Goal: Use online tool/utility: Utilize a website feature to perform a specific function

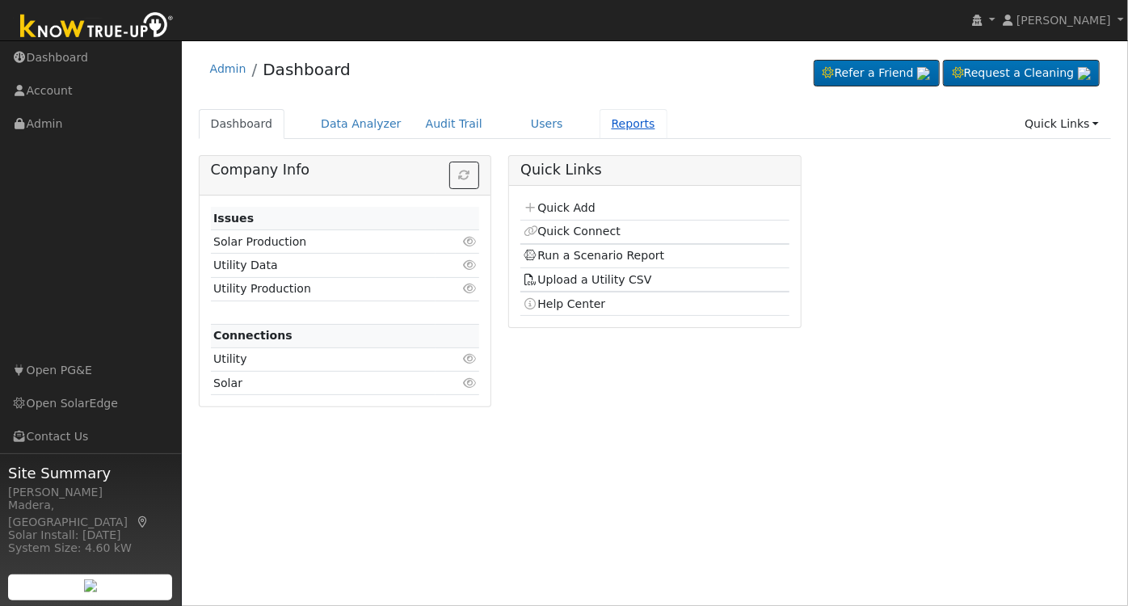
click at [600, 121] on link "Reports" at bounding box center [634, 124] width 68 height 30
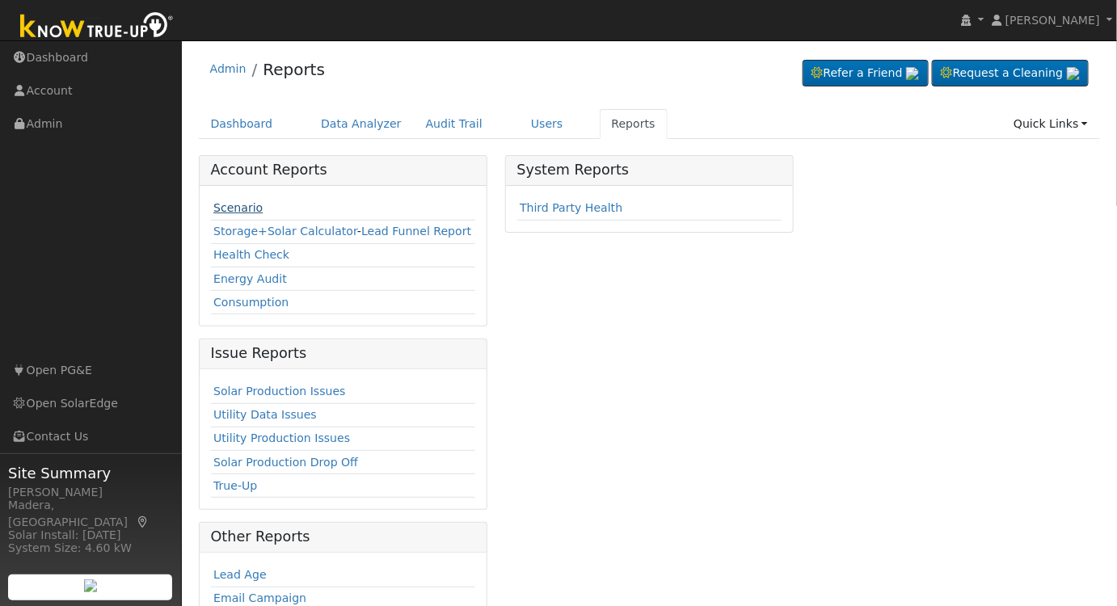
click at [232, 205] on link "Scenario" at bounding box center [237, 207] width 49 height 13
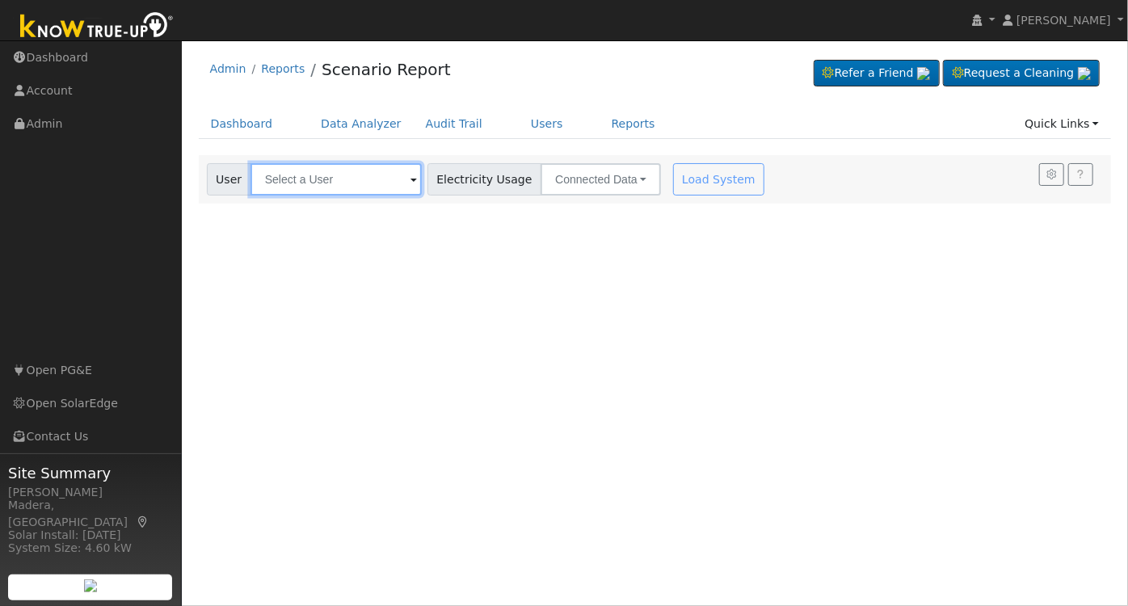
click at [329, 175] on input "text" at bounding box center [336, 179] width 171 height 32
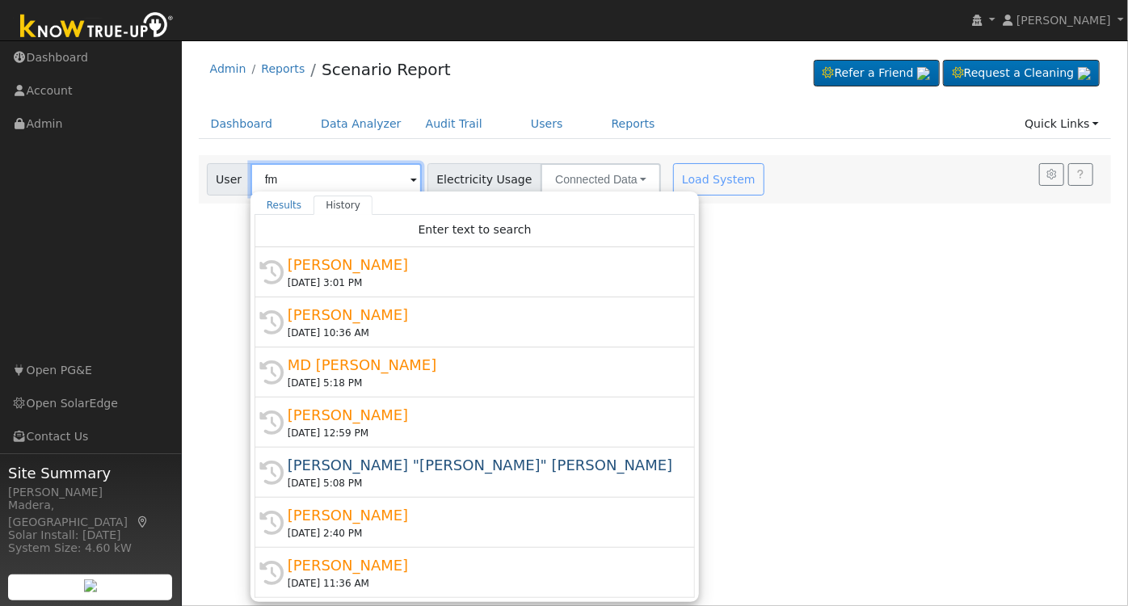
type input "f"
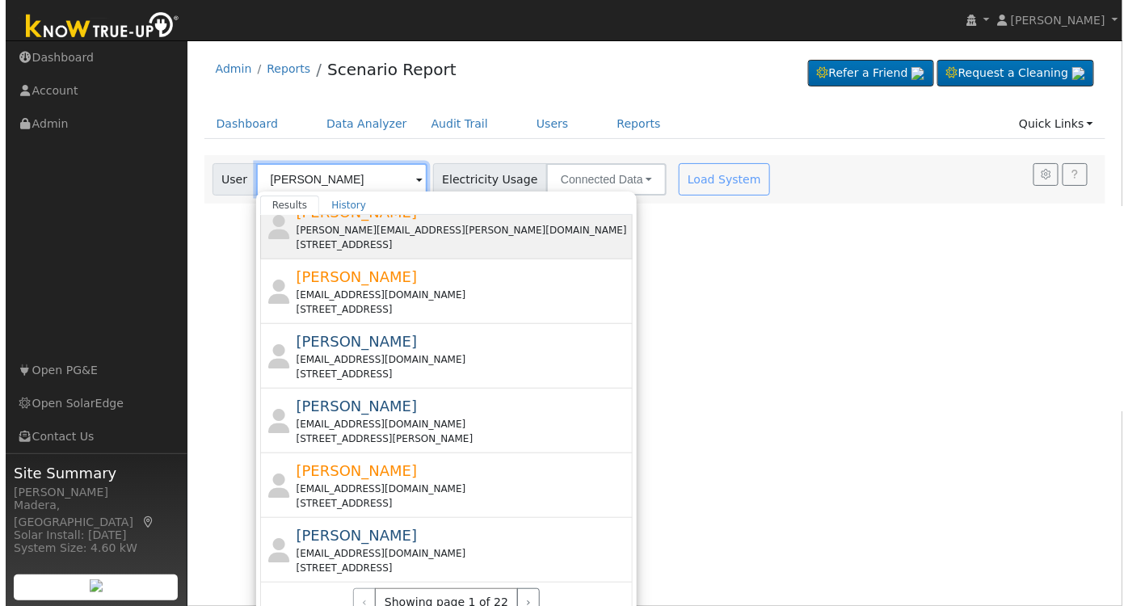
scroll to position [599, 0]
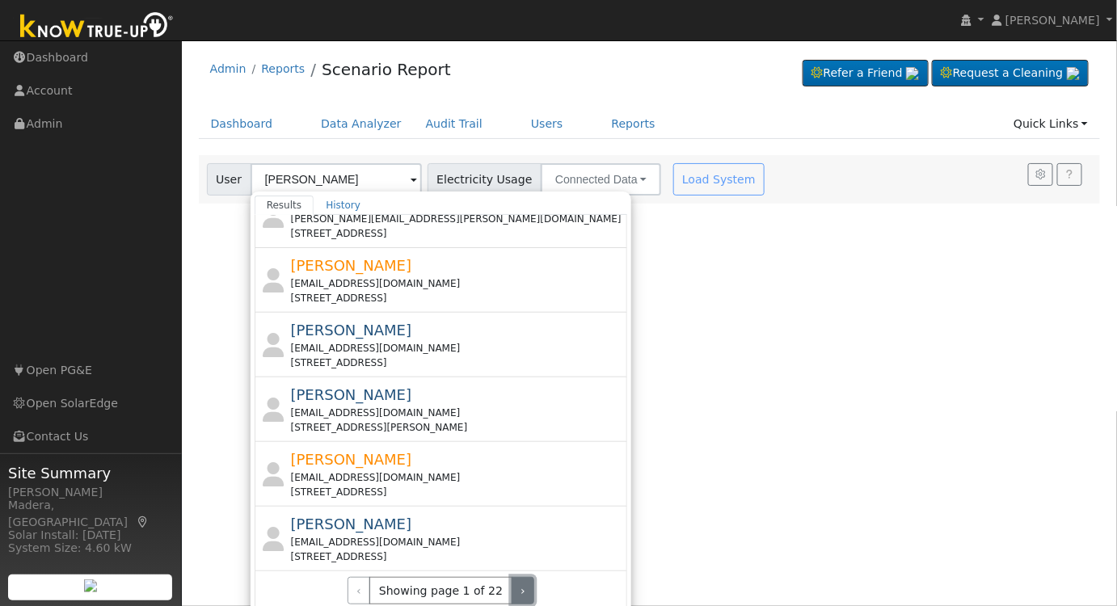
click at [512, 578] on button "›" at bounding box center [523, 590] width 23 height 27
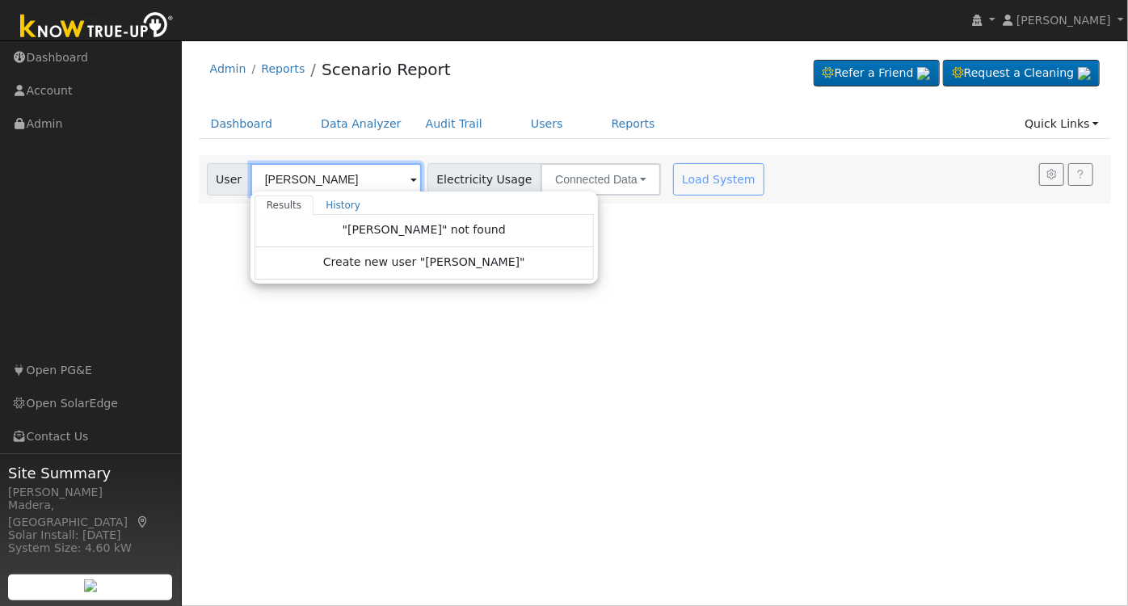
click at [340, 176] on input "michael wachs" at bounding box center [336, 179] width 171 height 32
click at [370, 179] on input "michael wachs" at bounding box center [336, 179] width 171 height 32
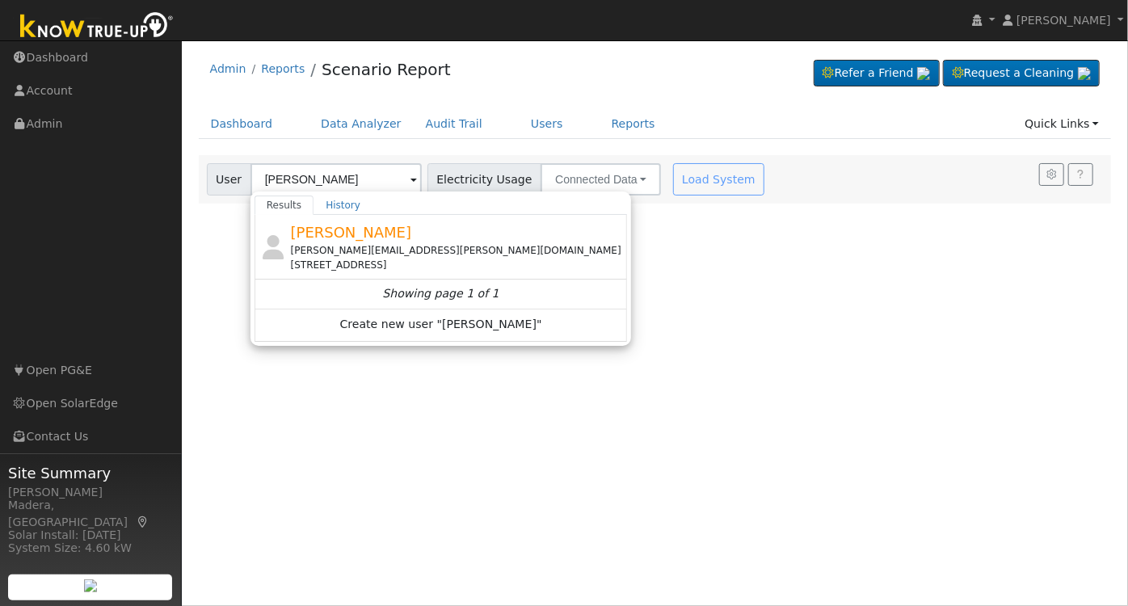
click at [475, 235] on div "Michael Wachs mike.wachs@gmail.com 1001 Olmsted Avenue, Pacific Grove, CA 93950" at bounding box center [458, 246] width 334 height 51
type input "[PERSON_NAME]"
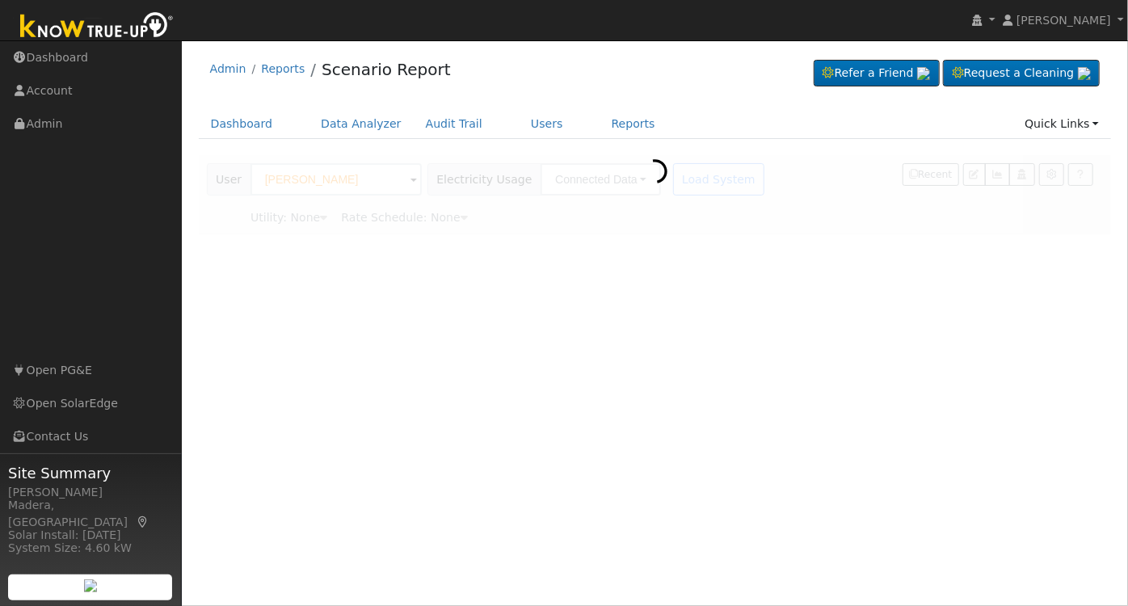
type input "Pacific Gas & Electric"
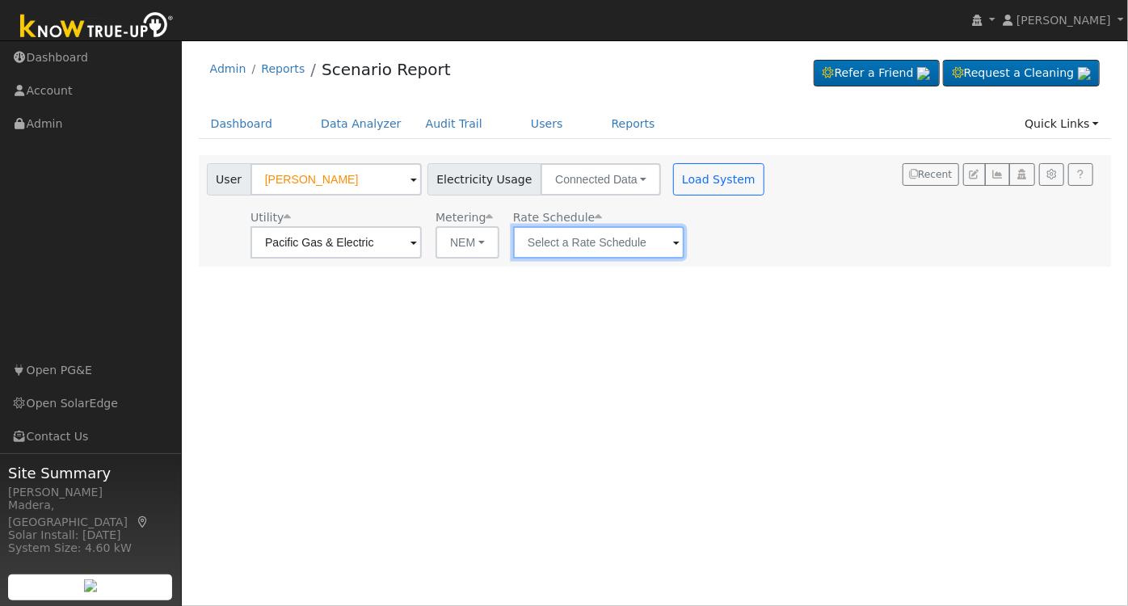
click at [564, 238] on input "text" at bounding box center [598, 242] width 171 height 32
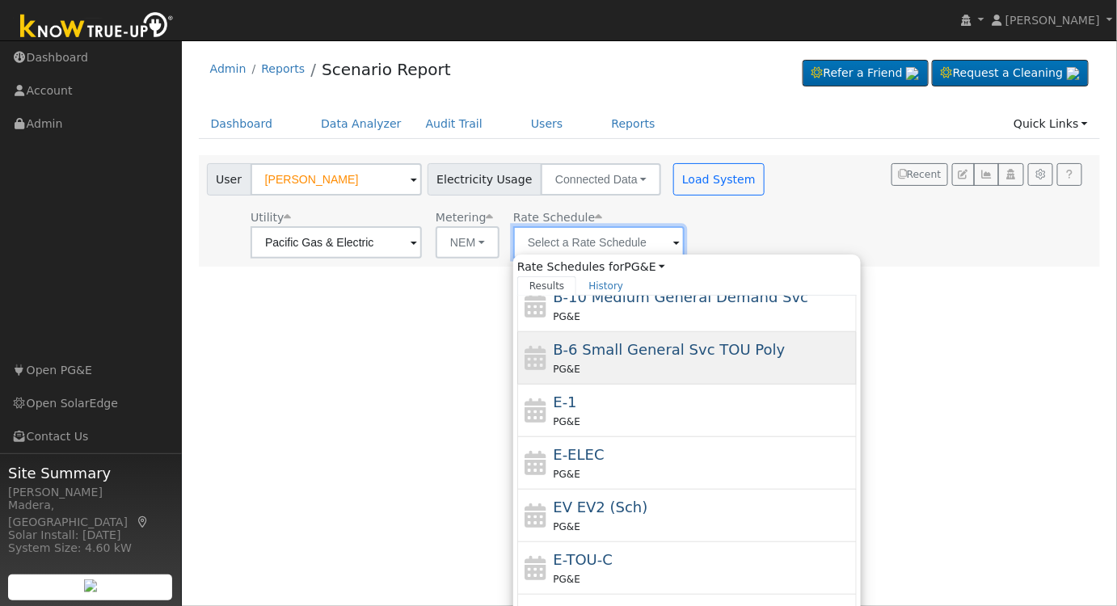
scroll to position [175, 0]
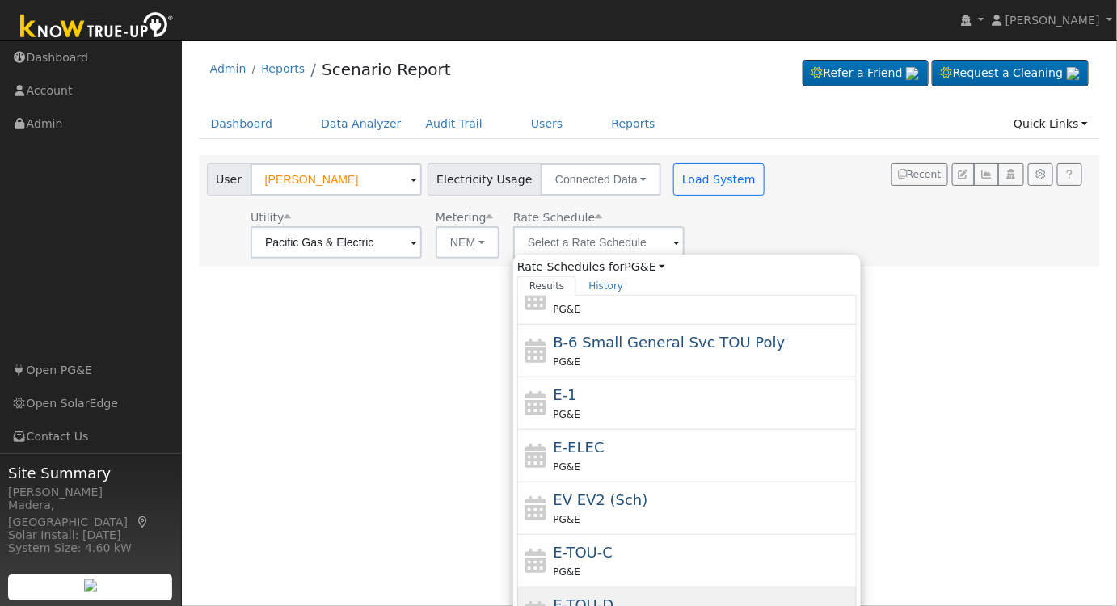
click at [641, 594] on div "E-TOU-D PG&E" at bounding box center [704, 613] width 300 height 39
type input "E-TOU-D"
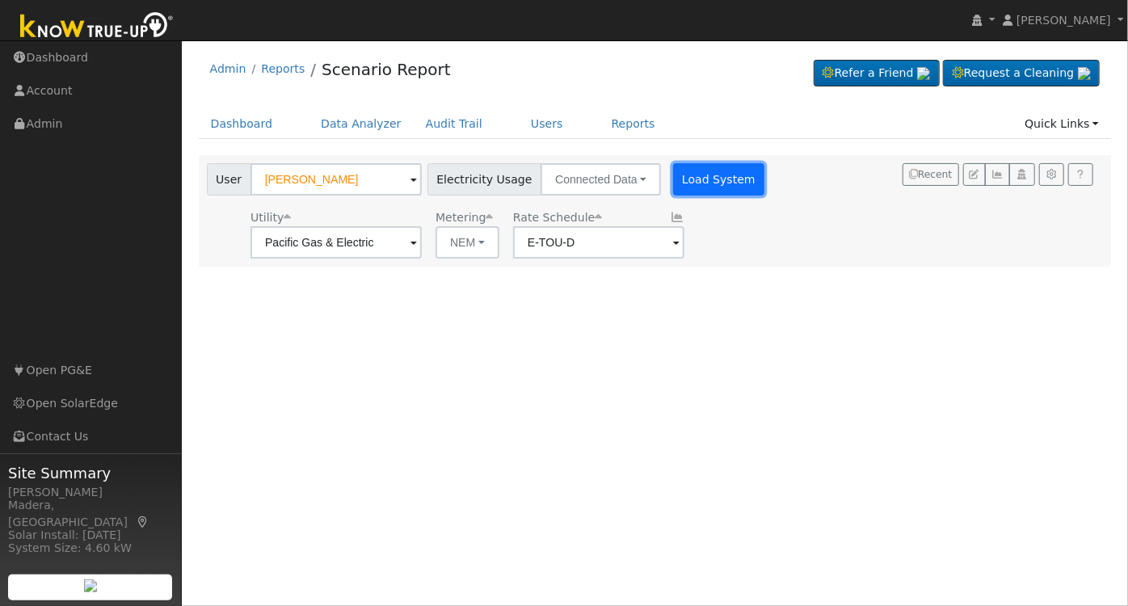
click at [673, 182] on button "Load System" at bounding box center [719, 179] width 92 height 32
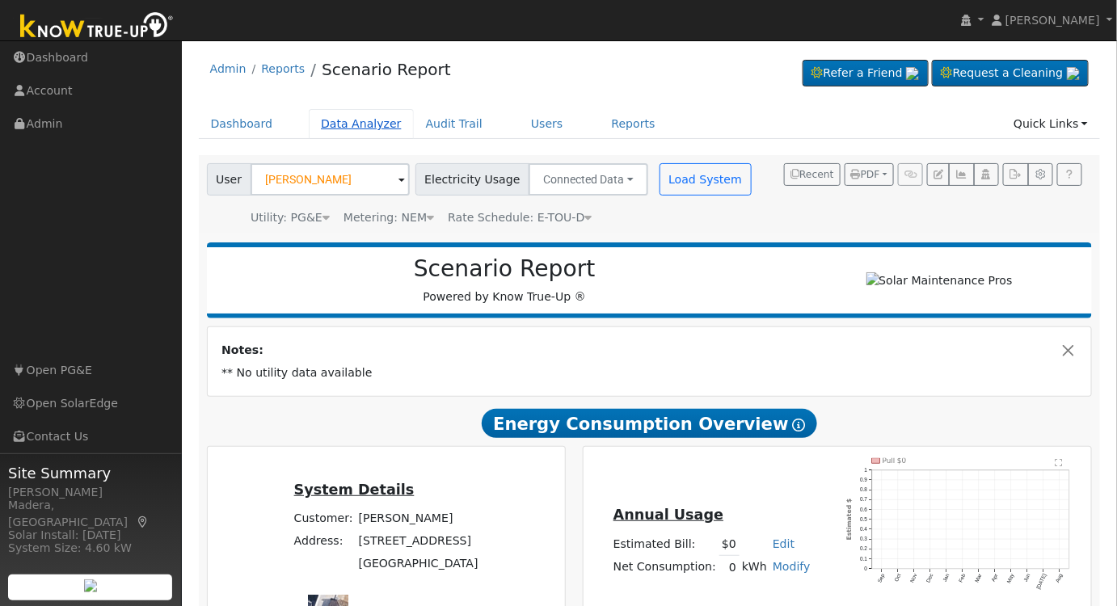
click at [356, 113] on link "Data Analyzer" at bounding box center [361, 124] width 105 height 30
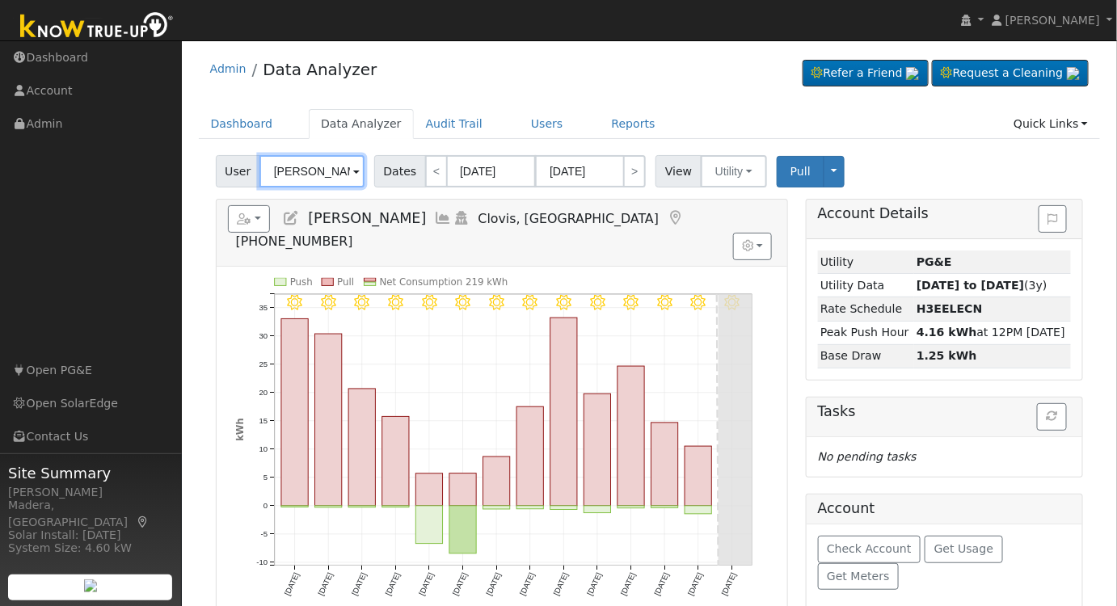
click at [314, 175] on input "Darlene Foell" at bounding box center [311, 171] width 105 height 32
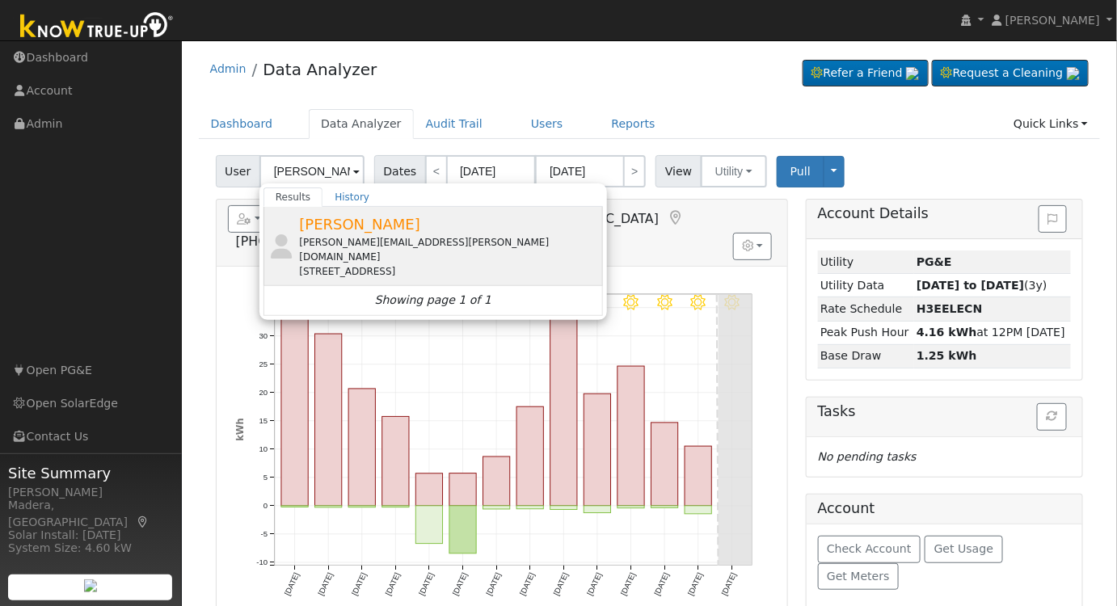
click at [428, 264] on div "1001 Olmsted Avenue, Pacific Grove, CA 93950" at bounding box center [449, 271] width 300 height 15
type input "[PERSON_NAME]"
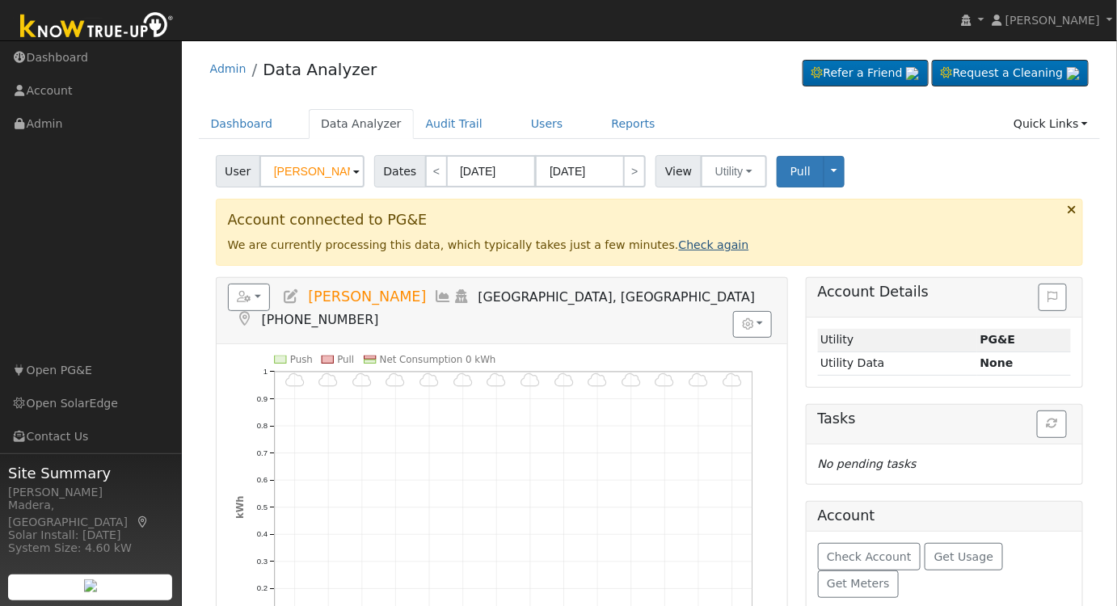
click at [679, 238] on link "Check again" at bounding box center [714, 244] width 70 height 13
click at [435, 293] on icon at bounding box center [444, 296] width 18 height 15
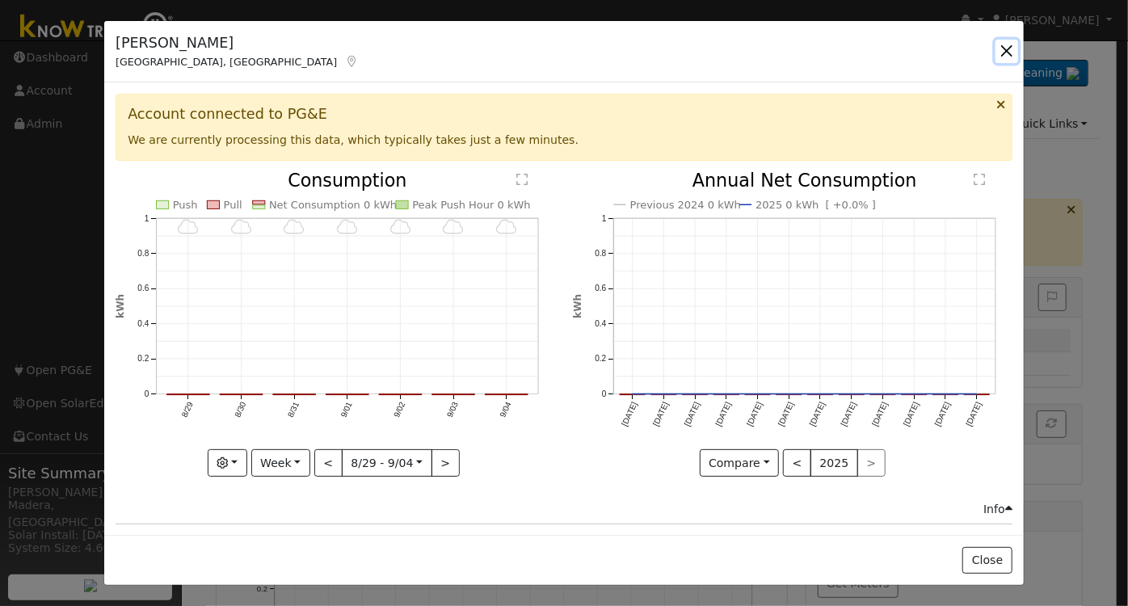
click at [1006, 44] on button "button" at bounding box center [1007, 51] width 23 height 23
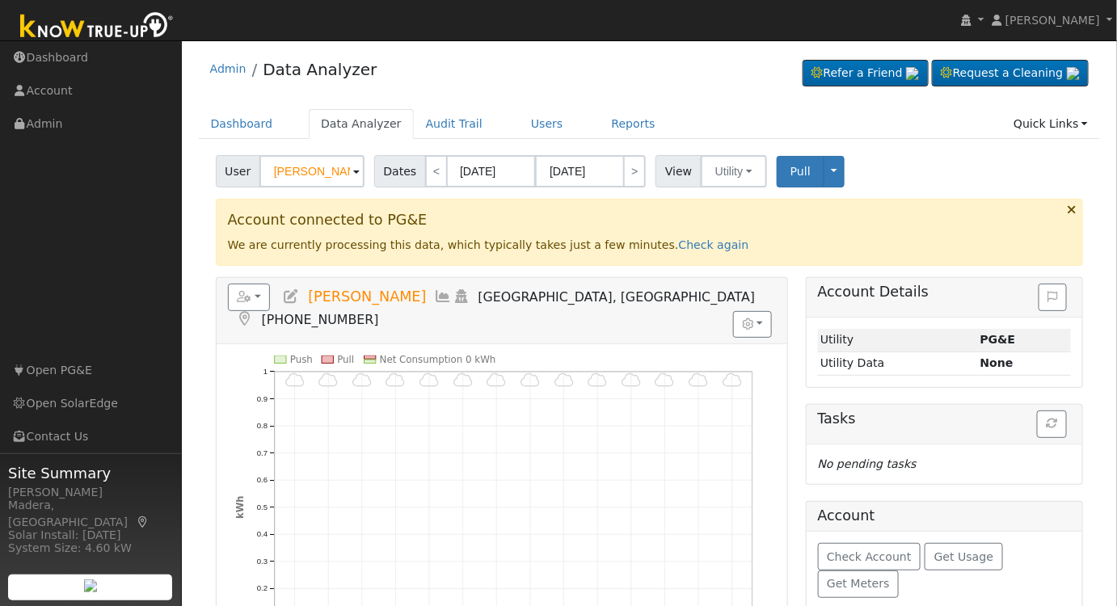
click at [435, 300] on icon at bounding box center [444, 296] width 18 height 15
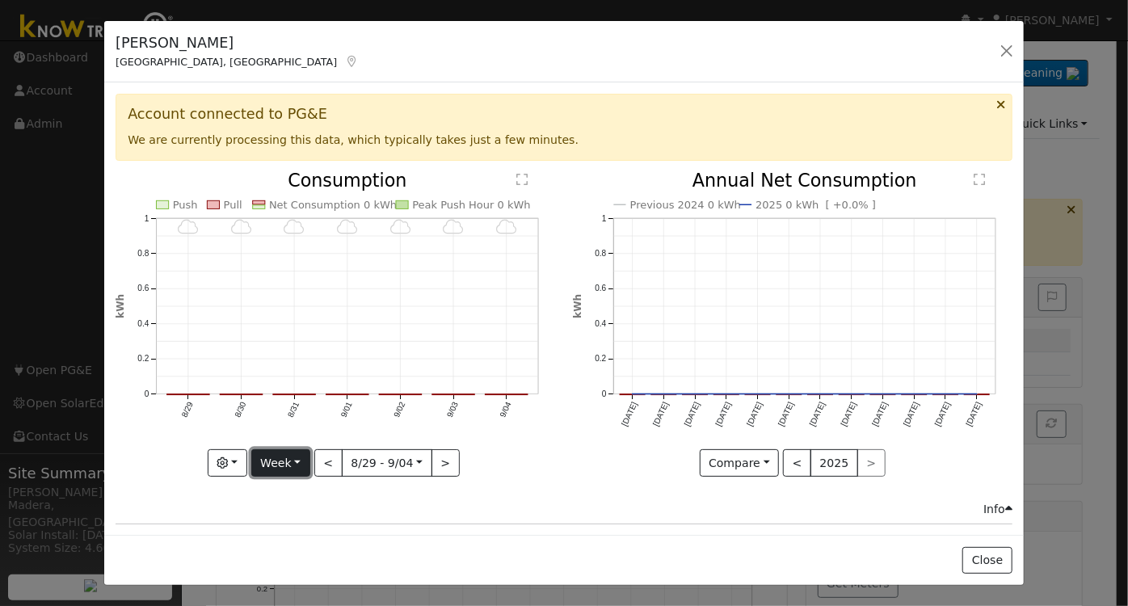
click at [289, 462] on button "Week" at bounding box center [280, 462] width 59 height 27
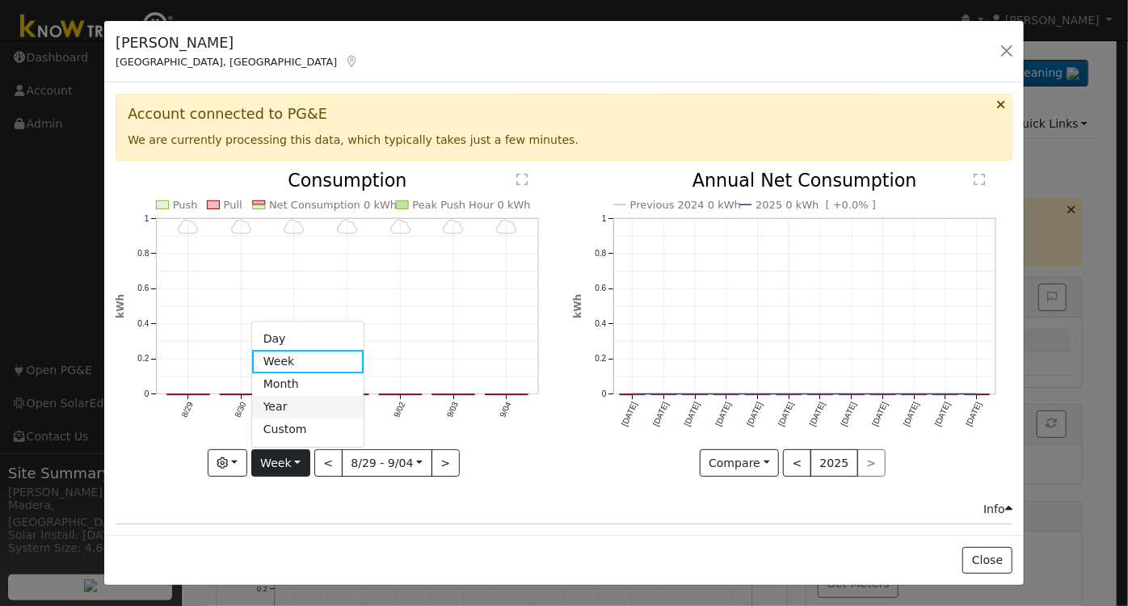
click at [292, 398] on link "Year" at bounding box center [308, 407] width 112 height 23
type input "2024-09-01"
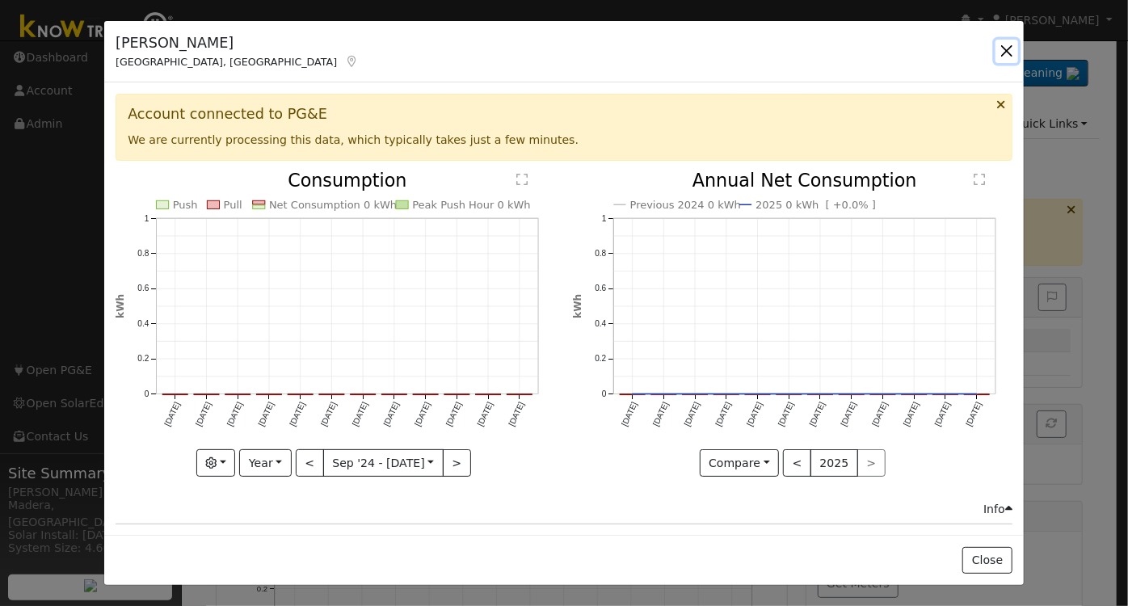
click at [1008, 55] on button "button" at bounding box center [1007, 51] width 23 height 23
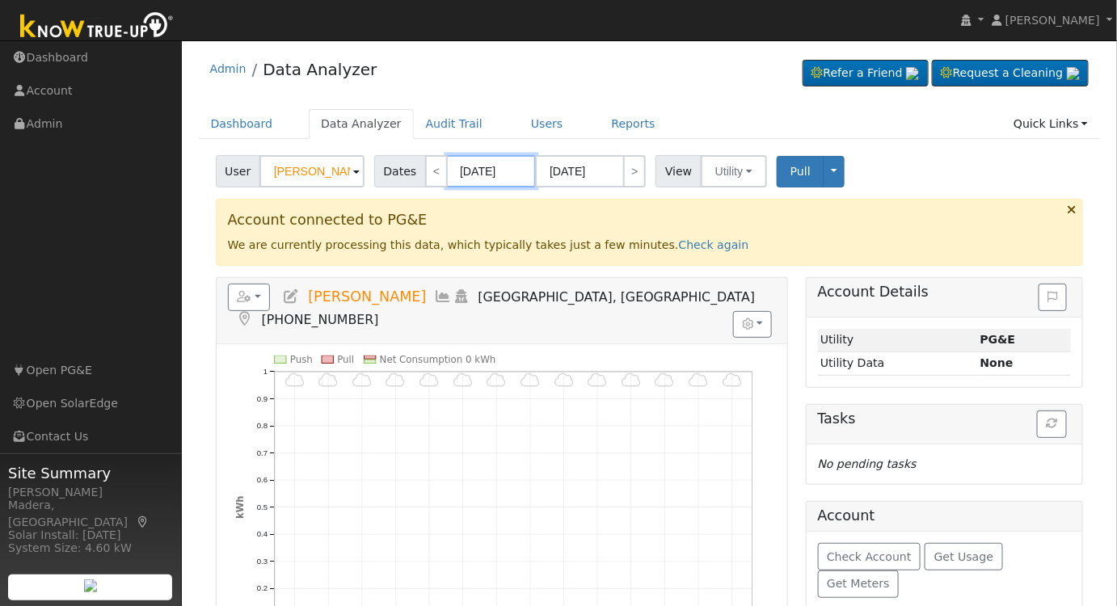
click at [512, 173] on input "08/23/2025" at bounding box center [491, 171] width 89 height 32
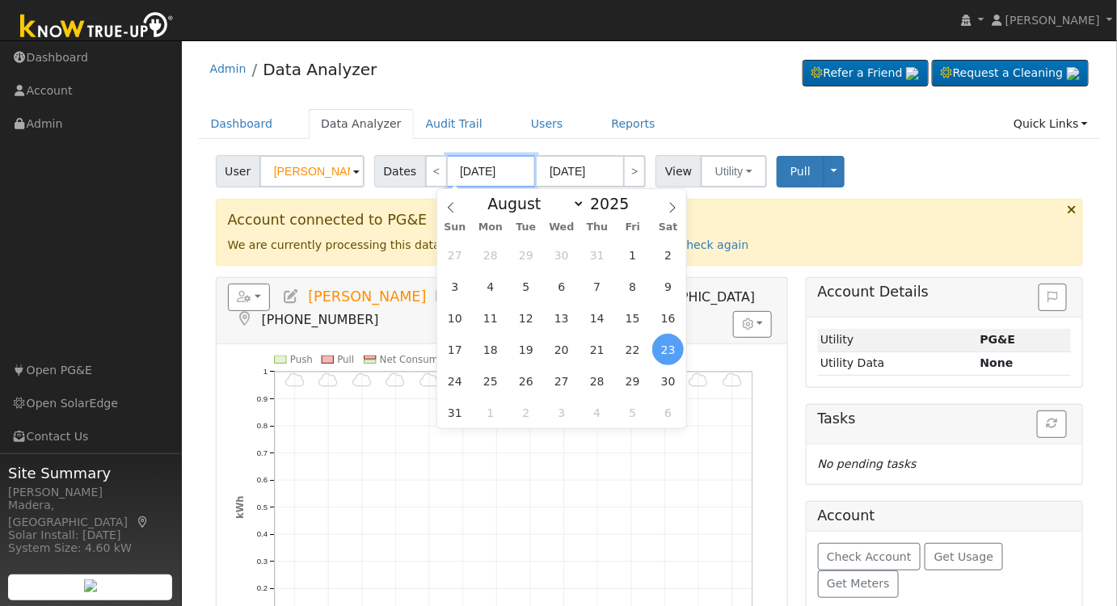
type input "09/05/0202"
type input "202"
type input "08/23/202"
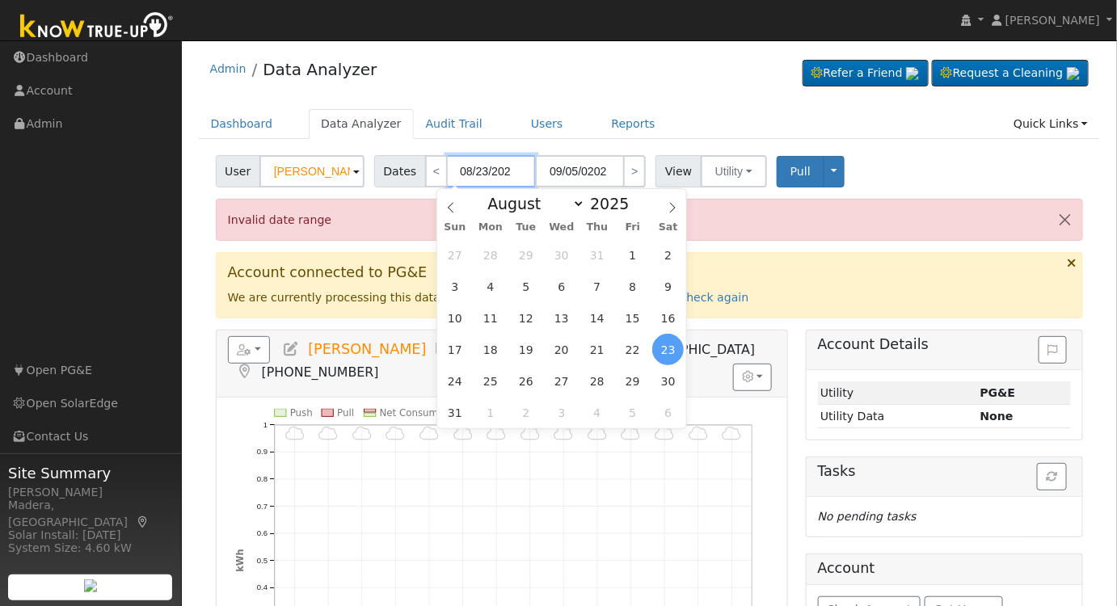
type input "09/05/2024"
type input "2024"
type input "08/23/2024"
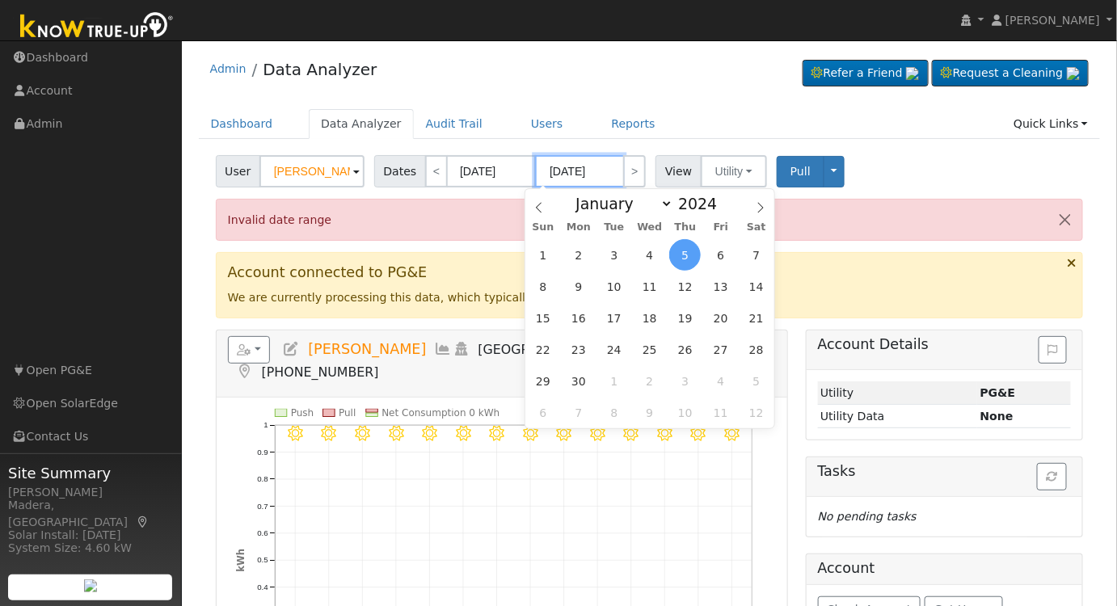
click at [597, 171] on input "09/05/2024" at bounding box center [579, 171] width 89 height 32
type input "09/05/2025"
click at [705, 102] on div "Admin Data Analyzer Refer a Friend Request a Cleaning" at bounding box center [649, 500] width 919 height 902
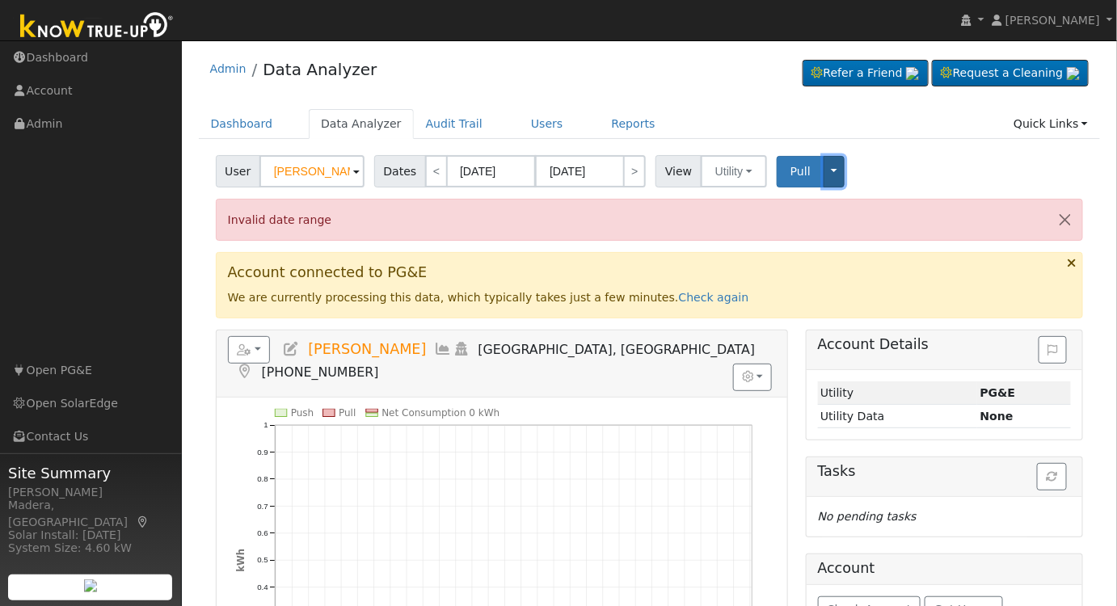
click at [824, 165] on button "Toggle Dropdown" at bounding box center [834, 172] width 21 height 32
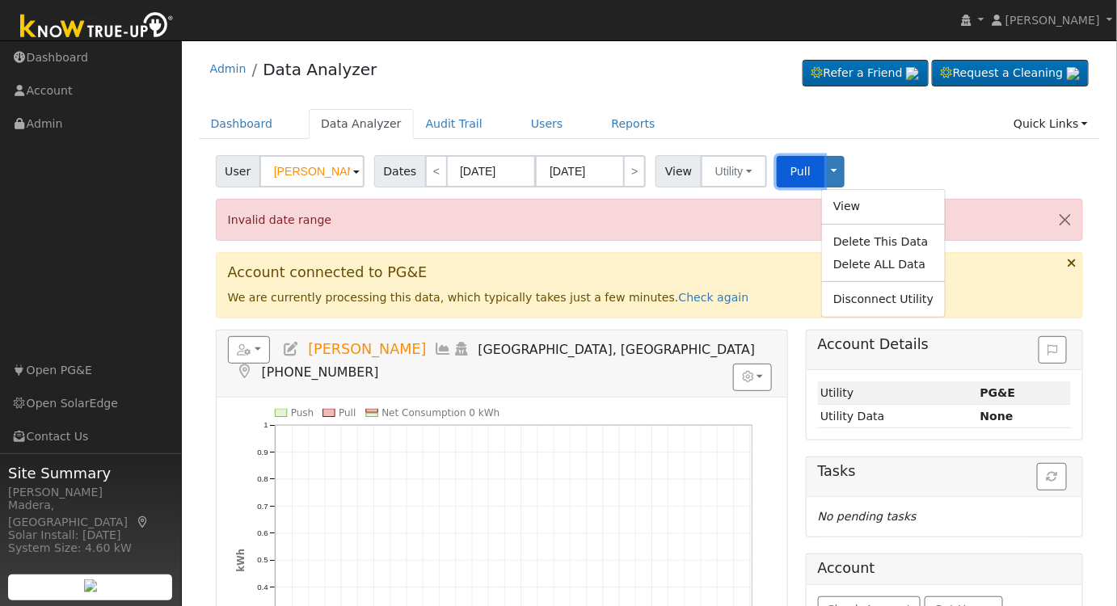
click at [791, 165] on span "Pull" at bounding box center [801, 171] width 20 height 13
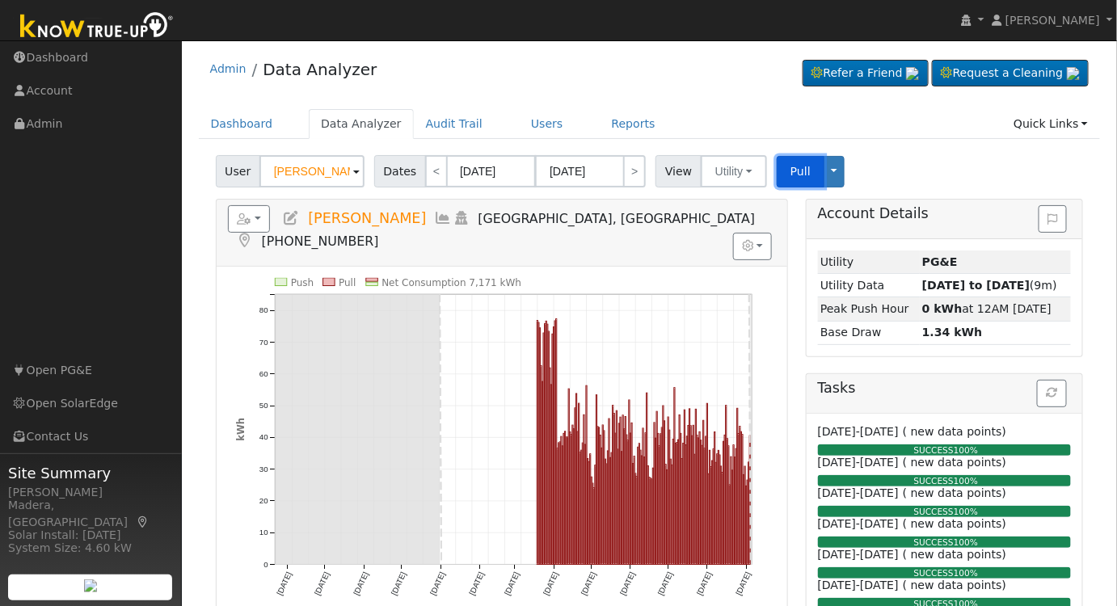
click at [791, 170] on span "Pull" at bounding box center [801, 171] width 20 height 13
click at [600, 128] on link "Reports" at bounding box center [634, 124] width 68 height 30
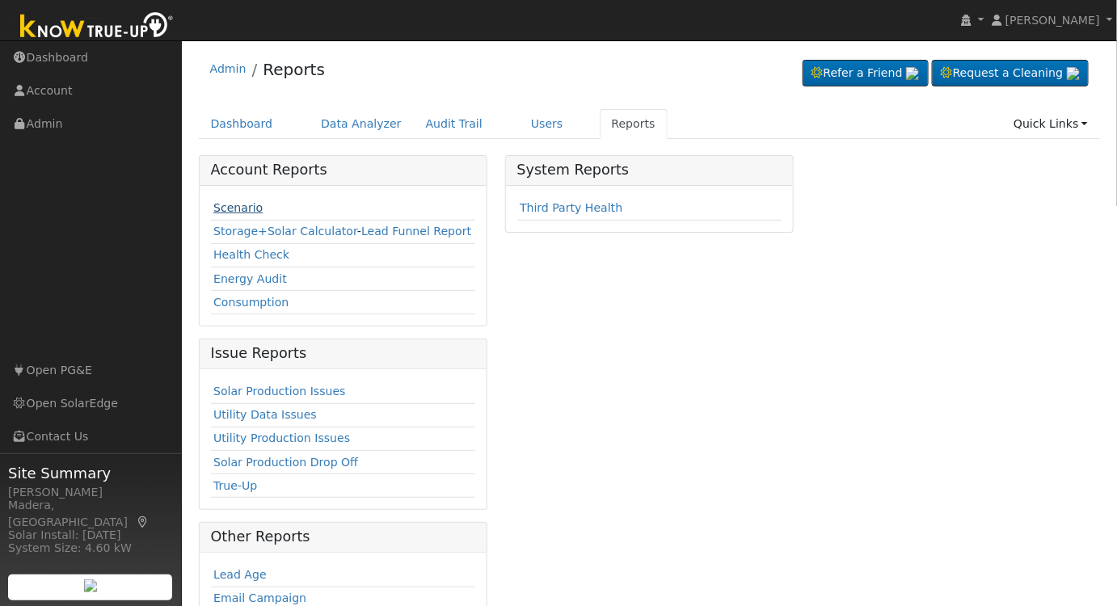
click at [236, 209] on link "Scenario" at bounding box center [237, 207] width 49 height 13
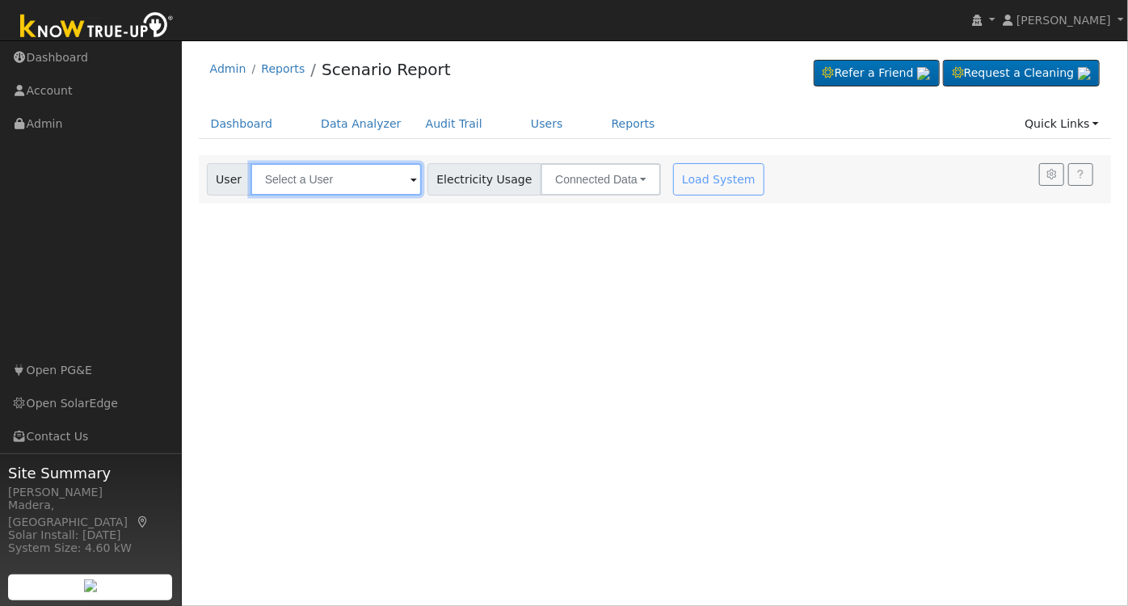
click at [340, 177] on input "text" at bounding box center [336, 179] width 171 height 32
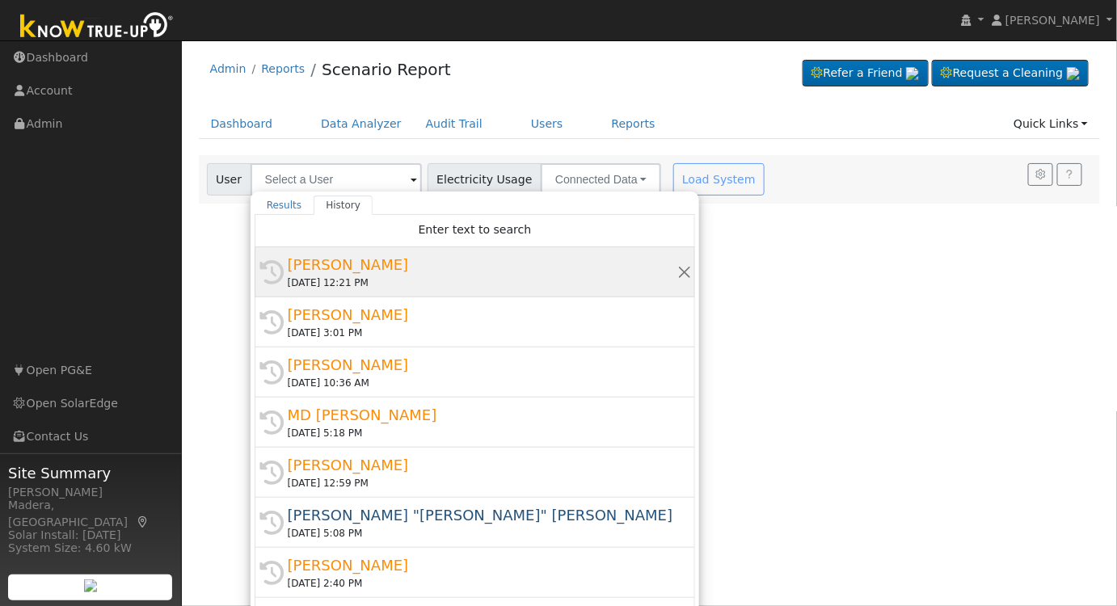
click at [421, 272] on div "[PERSON_NAME]" at bounding box center [482, 265] width 389 height 22
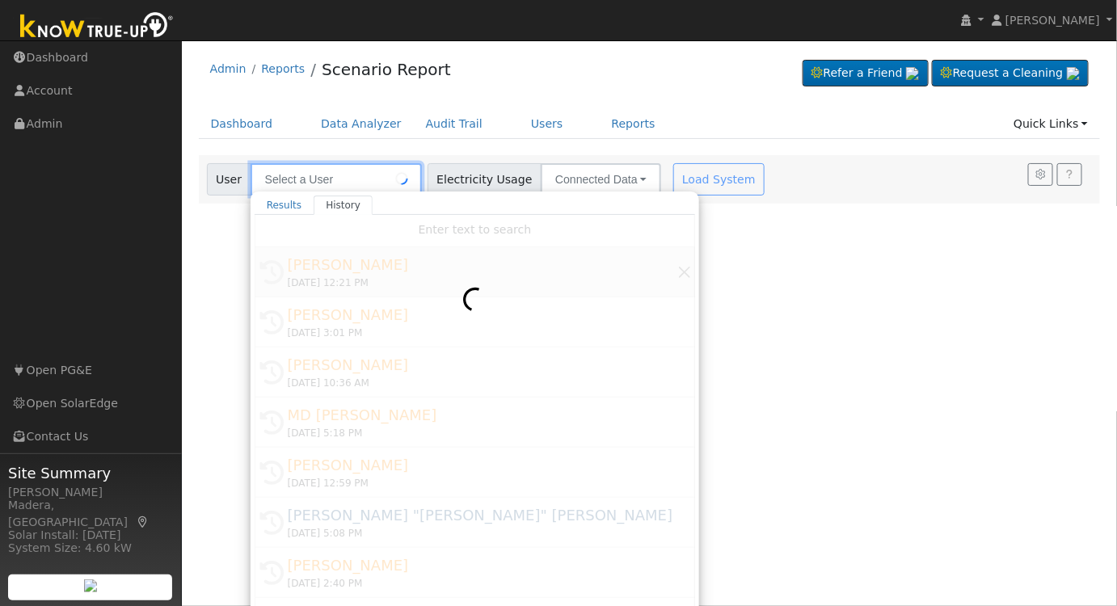
type input "[PERSON_NAME]"
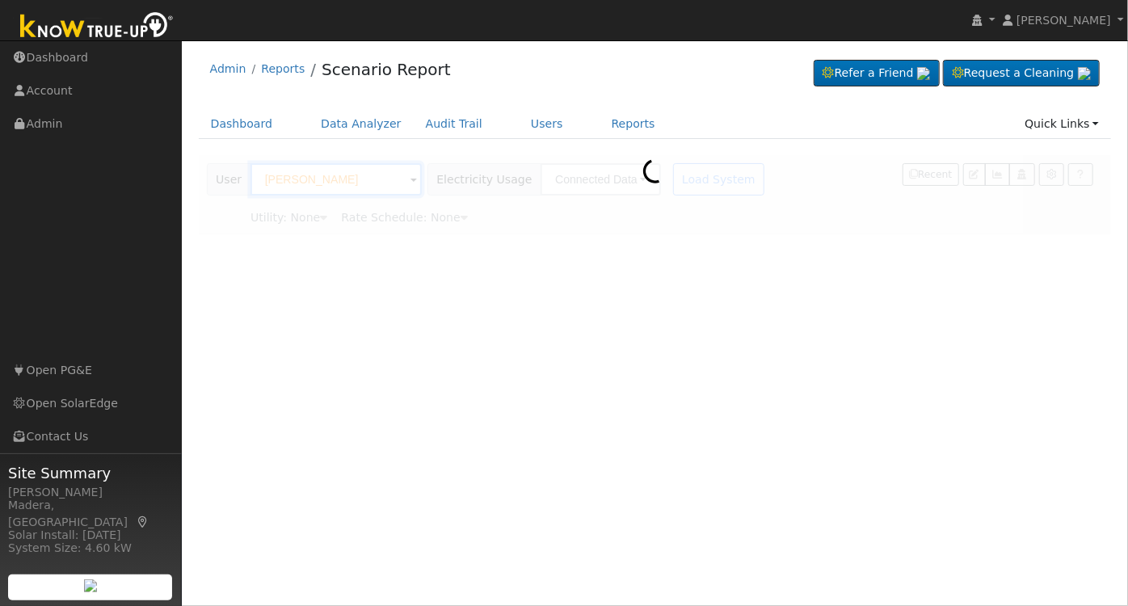
type input "Pacific Gas & Electric"
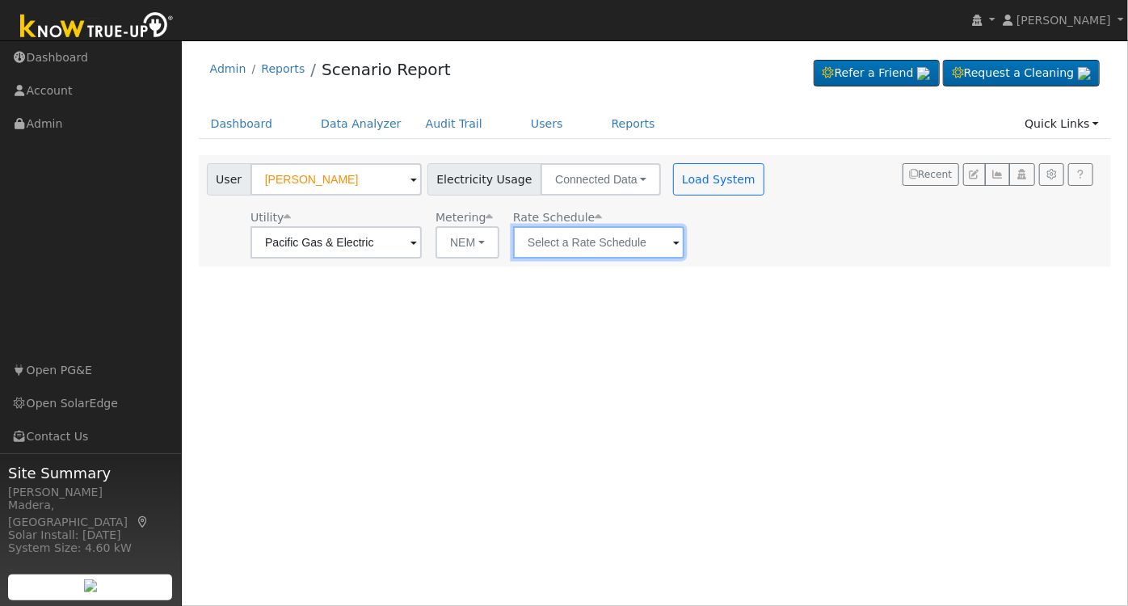
click at [593, 251] on input "text" at bounding box center [598, 242] width 171 height 32
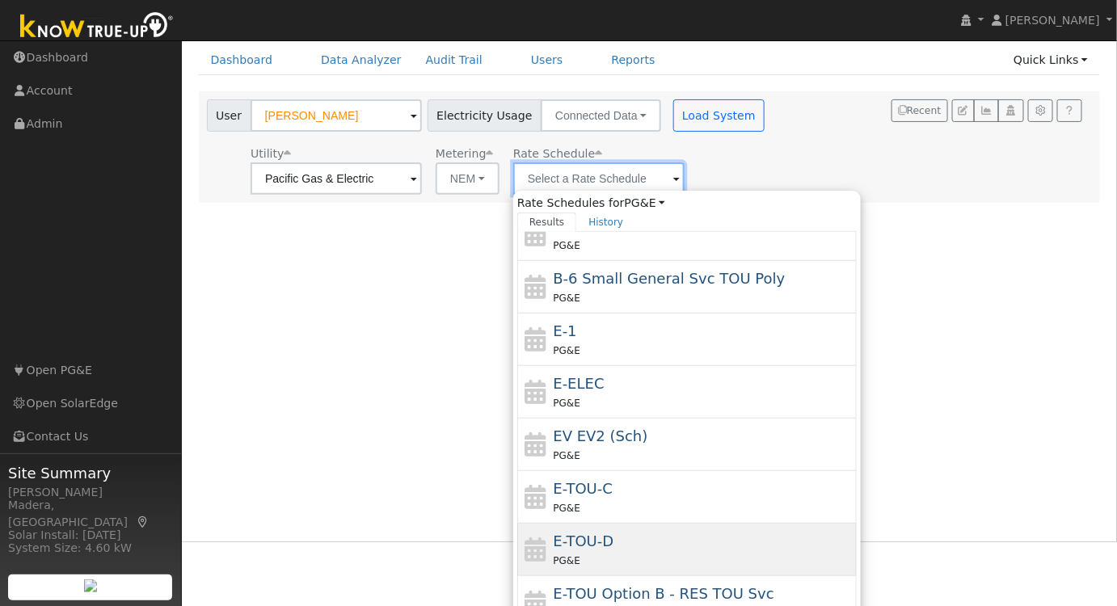
scroll to position [116, 0]
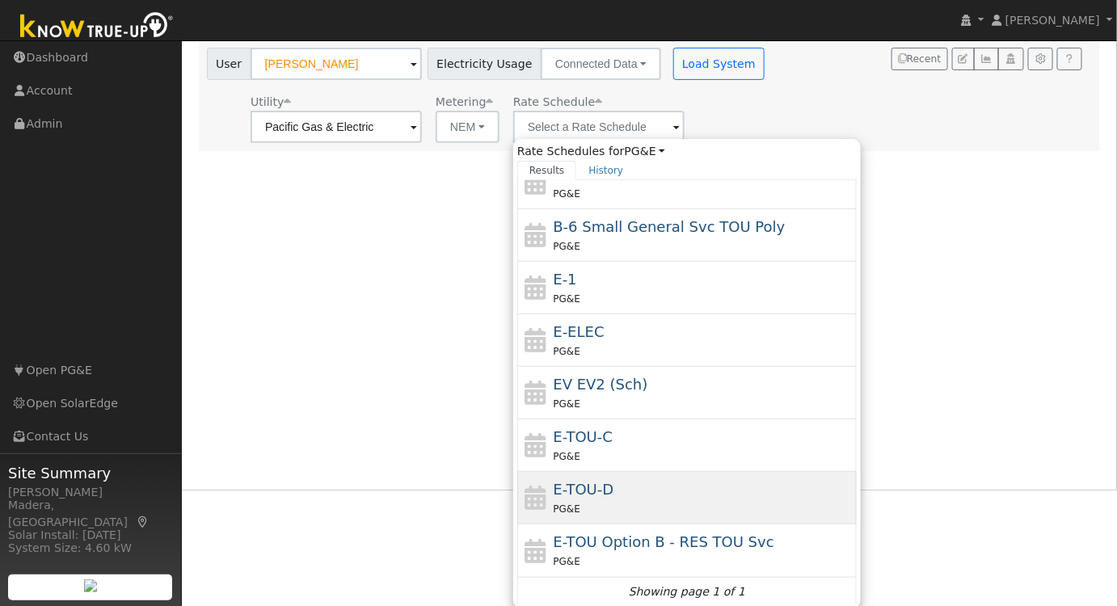
click at [639, 479] on div "E-TOU-D PG&E" at bounding box center [704, 498] width 300 height 39
type input "E-TOU-D"
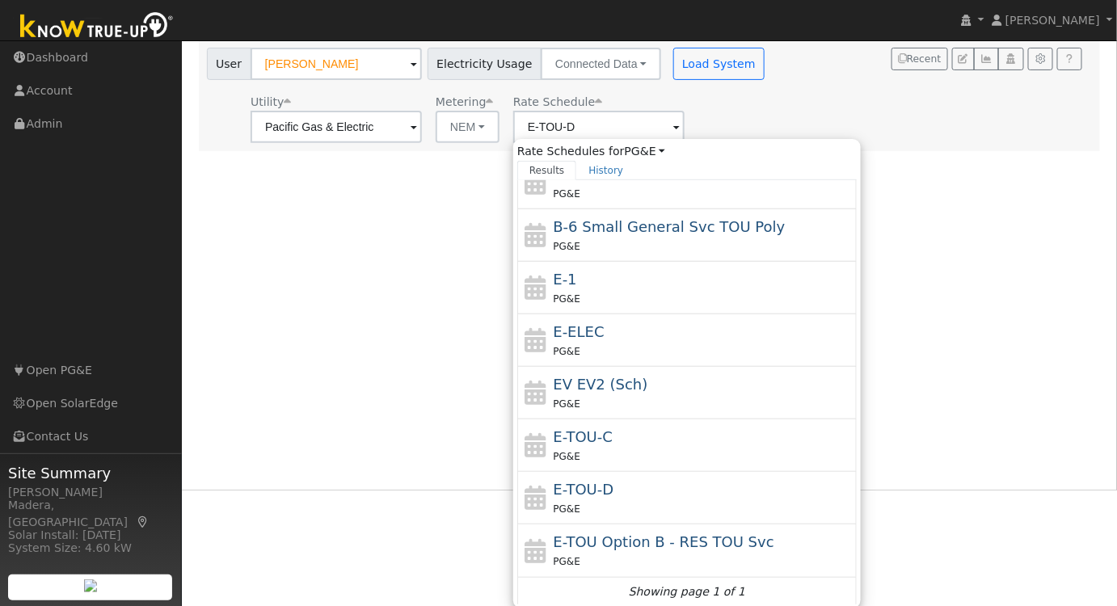
scroll to position [0, 0]
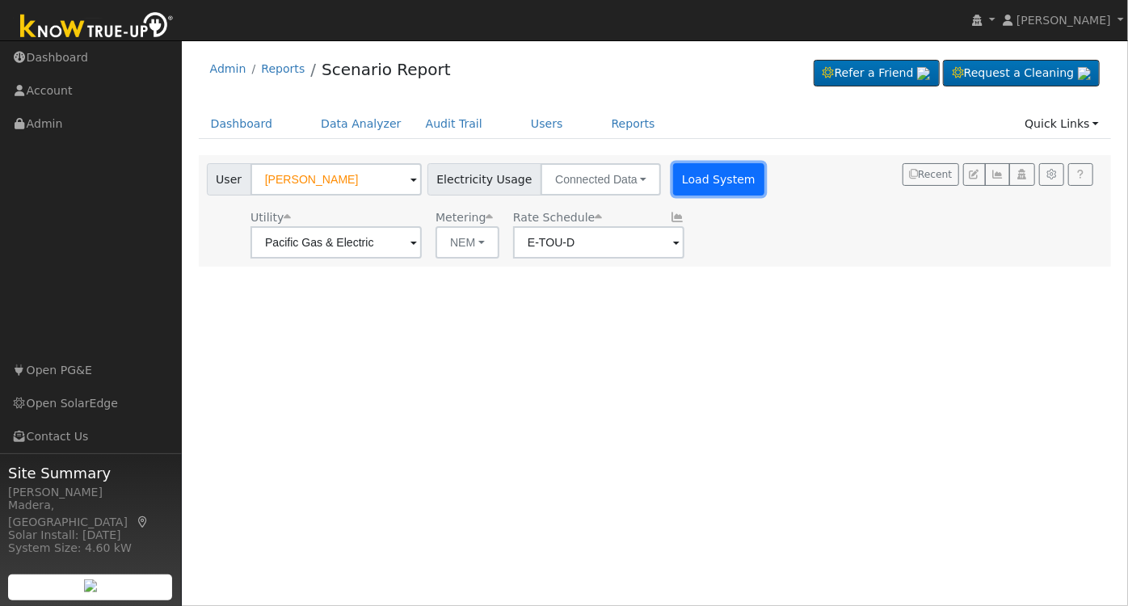
click at [678, 188] on button "Load System" at bounding box center [719, 179] width 92 height 32
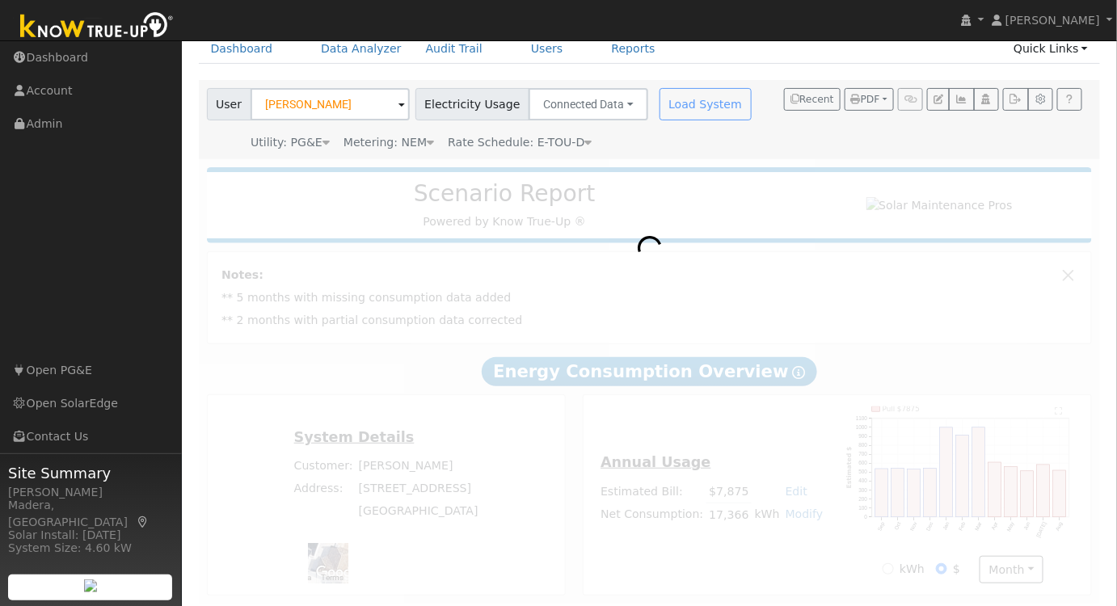
scroll to position [85, 0]
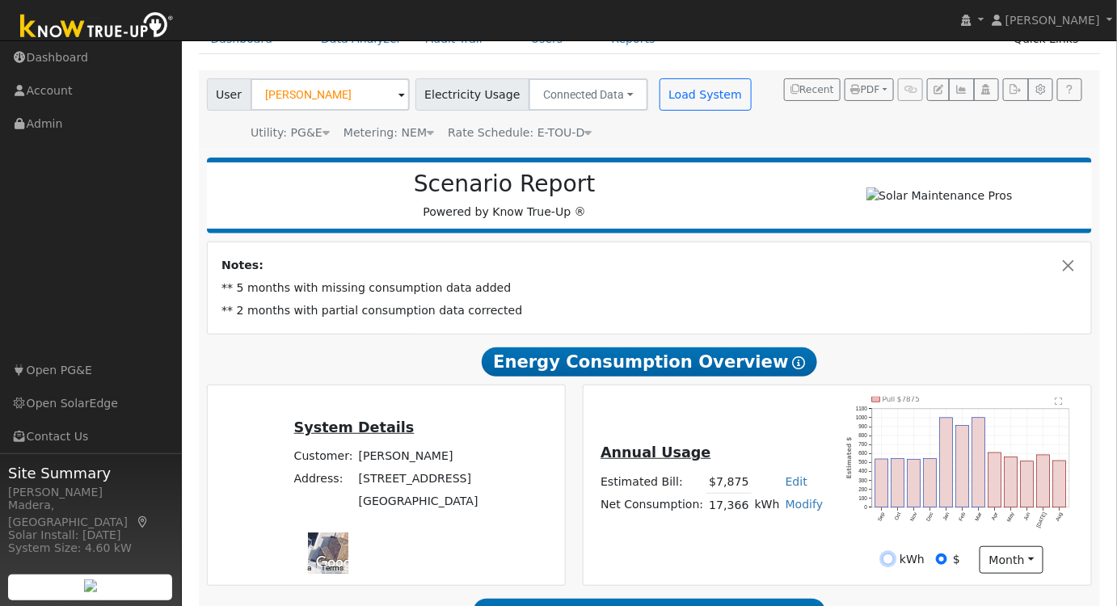
click at [888, 563] on input "kWh" at bounding box center [888, 559] width 11 height 11
radio input "true"
click at [942, 561] on input "$" at bounding box center [941, 559] width 11 height 11
radio input "true"
radio input "false"
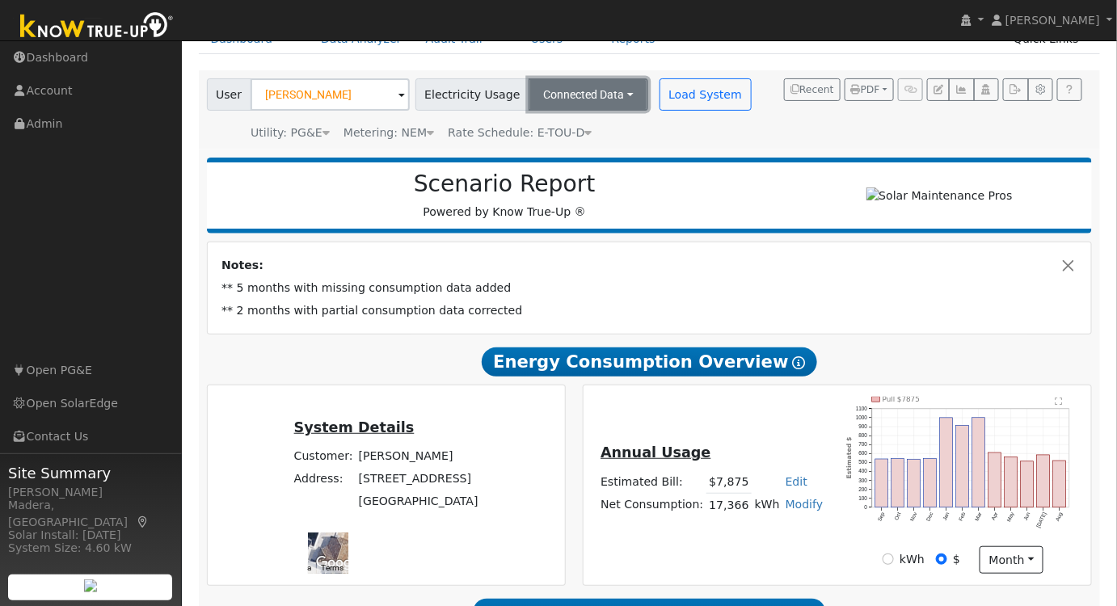
click at [565, 93] on button "Connected Data" at bounding box center [589, 94] width 120 height 32
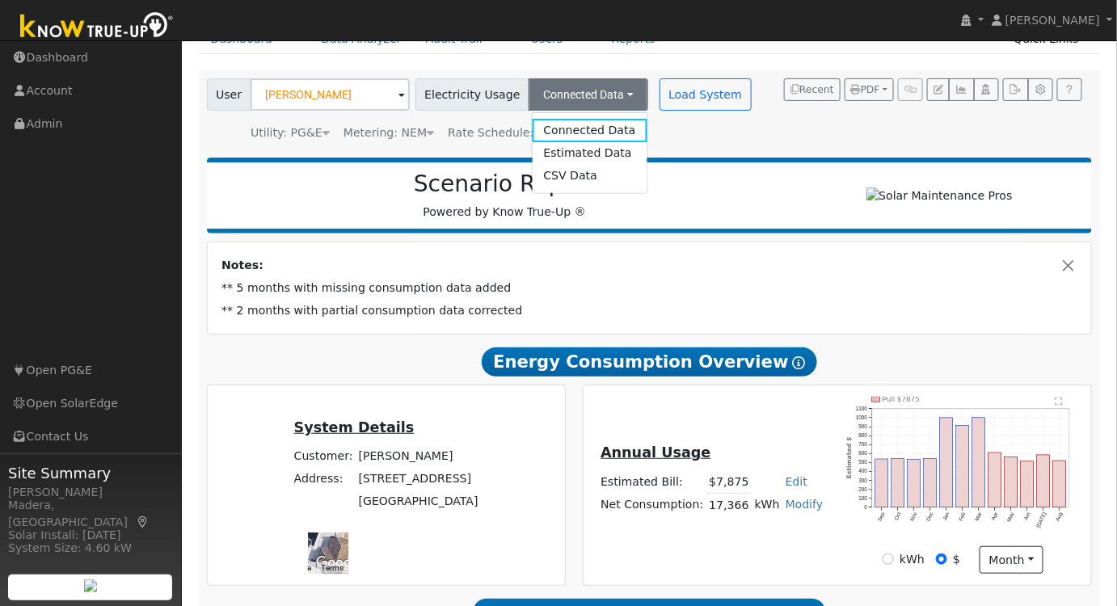
click at [568, 154] on link "Estimated Data" at bounding box center [589, 153] width 115 height 23
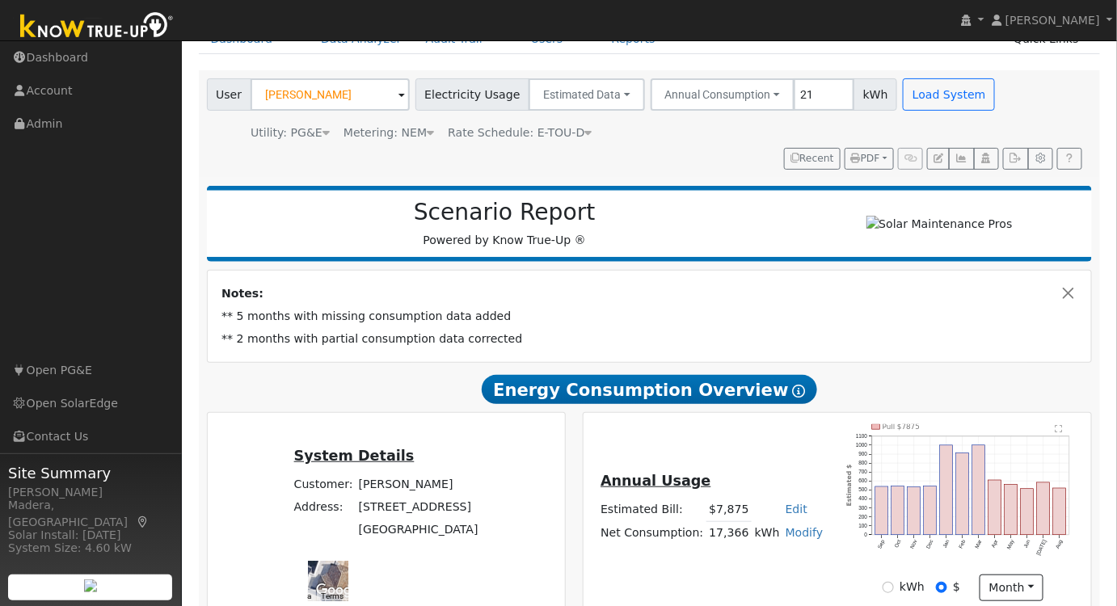
type input "2"
type input "15000"
click at [920, 91] on button "Load System" at bounding box center [949, 94] width 92 height 32
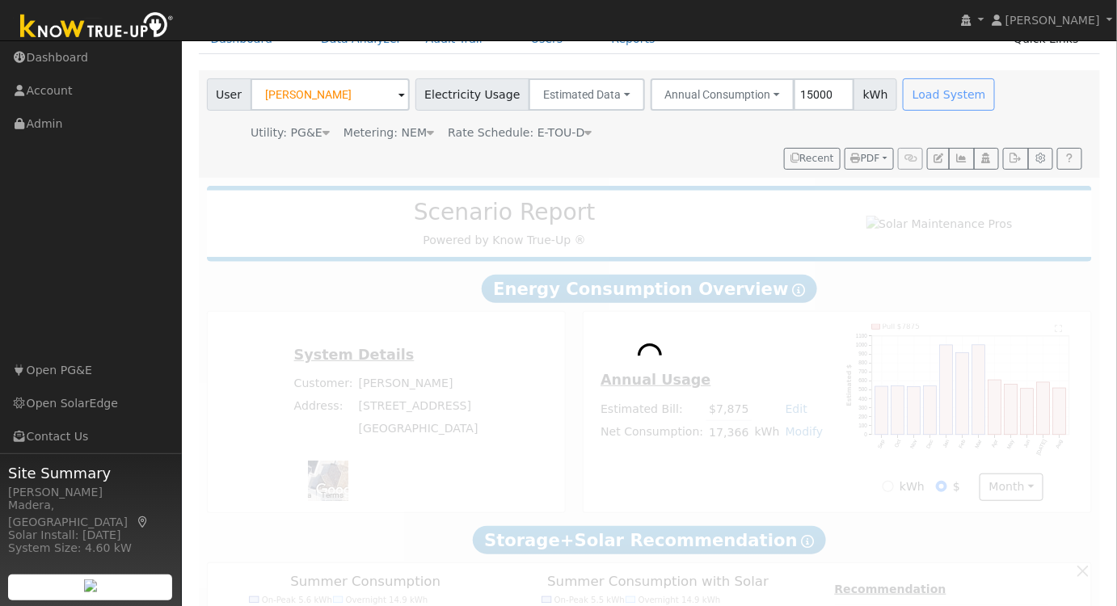
scroll to position [0, 0]
